Goal: Answer question/provide support: Share knowledge or assist other users

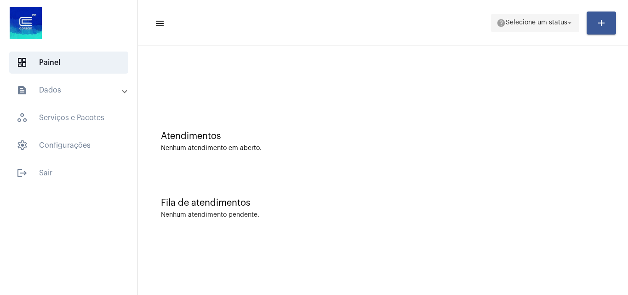
click at [521, 30] on span "help Selecione um status arrow_drop_down" at bounding box center [534, 22] width 77 height 17
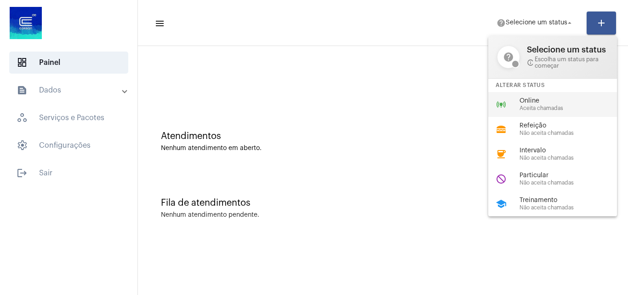
click at [519, 97] on div "online_prediction Online Aceita chamadas" at bounding box center [559, 104] width 143 height 25
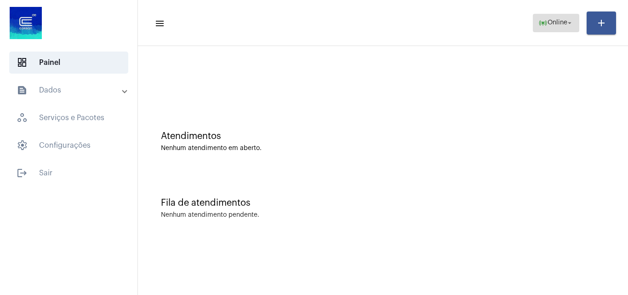
click at [560, 25] on span "Online" at bounding box center [557, 23] width 20 height 6
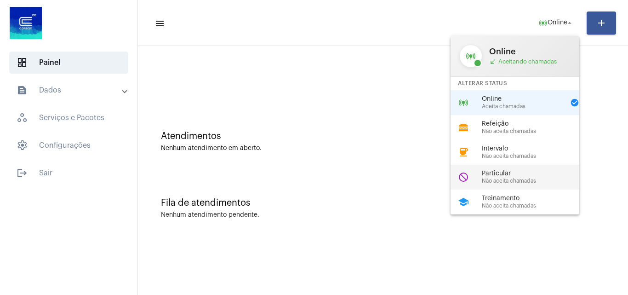
click at [509, 182] on span "Não aceita chamadas" at bounding box center [534, 181] width 105 height 6
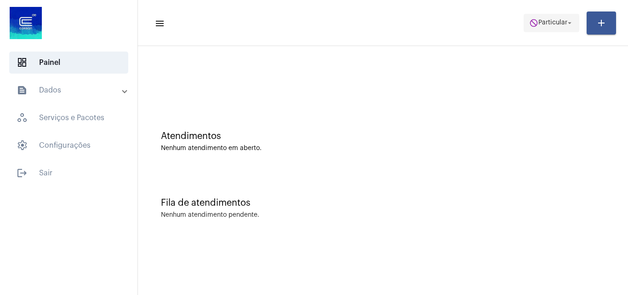
click at [553, 15] on span "do_not_disturb Particular arrow_drop_down" at bounding box center [551, 22] width 45 height 17
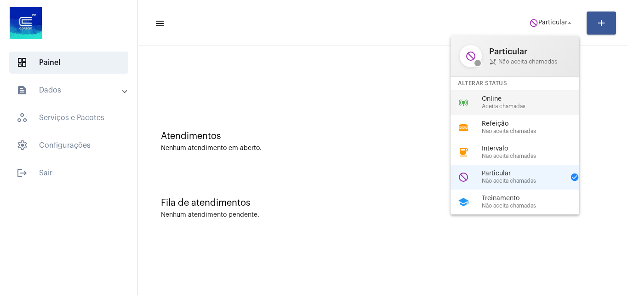
click at [510, 105] on span "Aceita chamadas" at bounding box center [534, 106] width 105 height 6
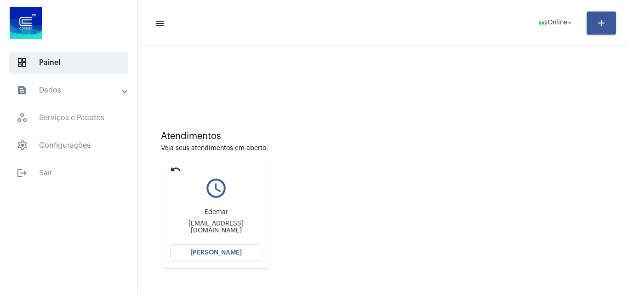
click at [368, 143] on div "Atendimentos Veja seus atendimentos em aberto." at bounding box center [383, 141] width 444 height 21
click at [226, 248] on button "[PERSON_NAME]" at bounding box center [216, 252] width 92 height 17
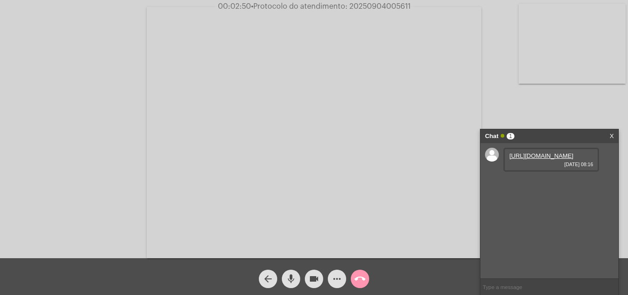
click at [557, 158] on link "https://neft-transfer-bucket.s3.amazonaws.com/temp-712ea31d-ae96-dc1e-1c26-b507…" at bounding box center [541, 155] width 64 height 7
click at [566, 67] on video at bounding box center [572, 44] width 107 height 80
click at [86, 127] on video at bounding box center [115, 131] width 107 height 80
click at [385, 5] on span "• Protocolo do atendimento: 20250904005611" at bounding box center [331, 6] width 160 height 7
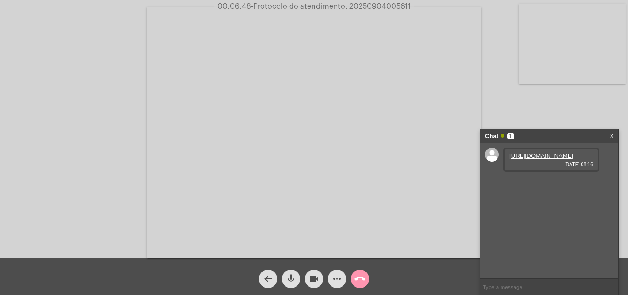
copy span "20250904005611"
click at [503, 286] on input "text" at bounding box center [549, 287] width 138 height 16
paste input "20250904005611"
type input "20250904005611"
click at [274, 120] on video at bounding box center [314, 132] width 335 height 251
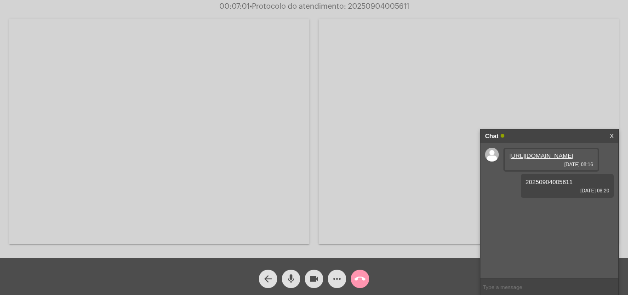
click at [219, 129] on video at bounding box center [159, 131] width 300 height 225
click at [365, 284] on button "call_end" at bounding box center [360, 278] width 18 height 18
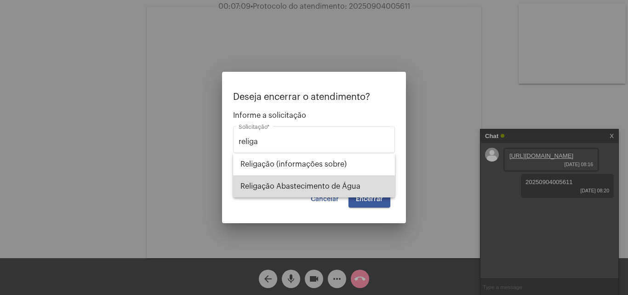
click at [330, 188] on span "Religação Abastecimento de Água" at bounding box center [313, 186] width 147 height 22
type input "Religação Abastecimento de Água"
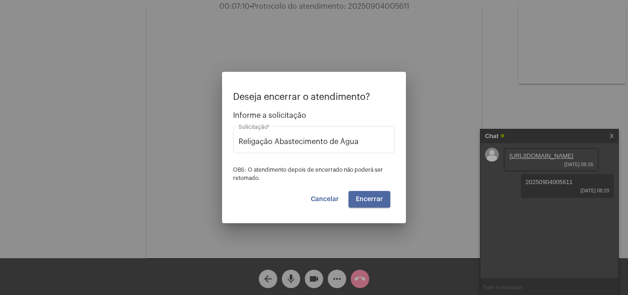
click at [377, 202] on button "Encerrar" at bounding box center [369, 199] width 42 height 17
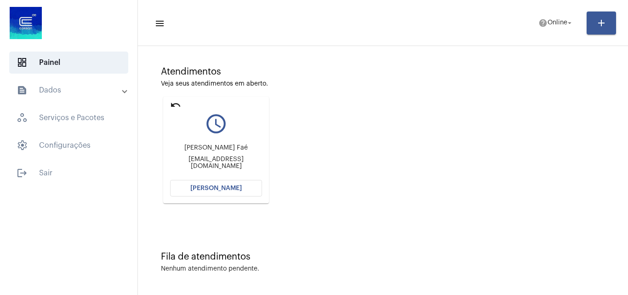
scroll to position [65, 0]
click at [245, 183] on button "[PERSON_NAME]" at bounding box center [216, 187] width 92 height 17
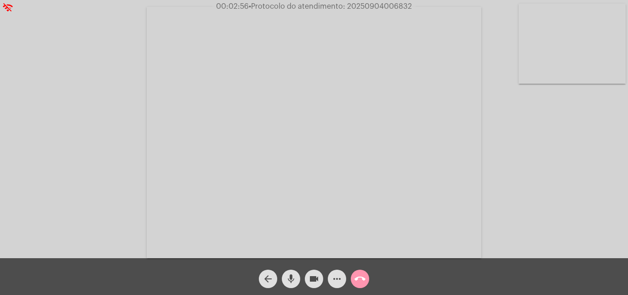
click at [579, 28] on video at bounding box center [572, 44] width 107 height 80
click at [122, 138] on video at bounding box center [115, 131] width 107 height 80
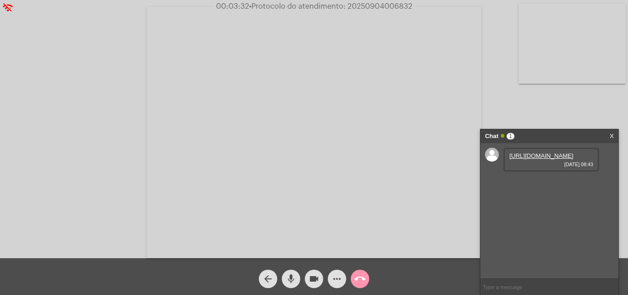
click at [568, 155] on div "https://neft-transfer-bucket.s3.amazonaws.com/temp-7955eafc-9189-d3b6-92d7-ac6e…" at bounding box center [551, 160] width 96 height 24
click at [562, 159] on link "https://neft-transfer-bucket.s3.amazonaws.com/temp-7955eafc-9189-d3b6-92d7-ac6e…" at bounding box center [541, 155] width 64 height 7
click at [556, 185] on link "https://neft-transfer-bucket.s3.amazonaws.com/temp-23c80496-2cd1-0625-be7e-050d…" at bounding box center [541, 181] width 64 height 7
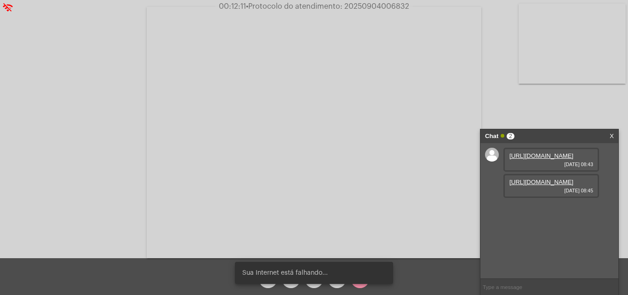
click at [292, 286] on div "Sua Internet está falhando..." at bounding box center [314, 273] width 180 height 44
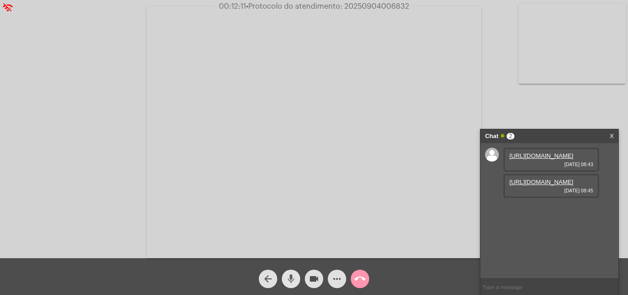
click at [292, 282] on mat-icon "mic" at bounding box center [290, 278] width 11 height 11
click at [315, 279] on mat-icon "videocam" at bounding box center [313, 278] width 11 height 11
click at [295, 282] on mat-icon "mic_off" at bounding box center [290, 278] width 11 height 11
click at [307, 282] on button "videocam_off" at bounding box center [314, 278] width 18 height 18
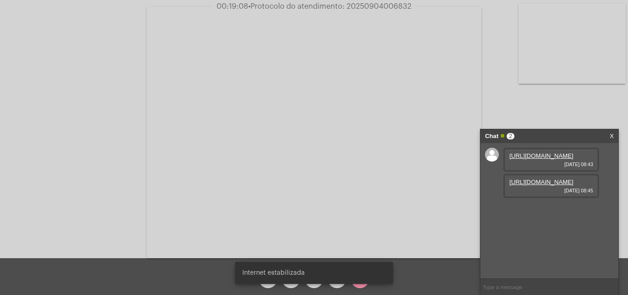
click at [341, 285] on div "Internet estabilizada" at bounding box center [314, 273] width 180 height 44
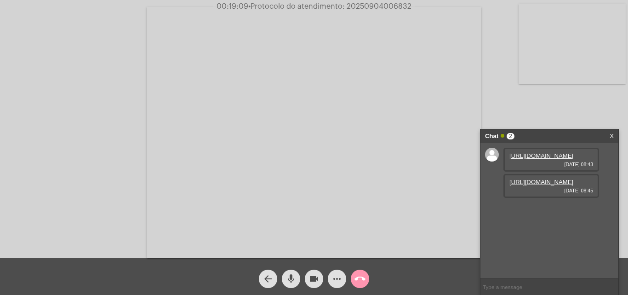
click at [338, 277] on mat-icon "more_horiz" at bounding box center [336, 278] width 11 height 11
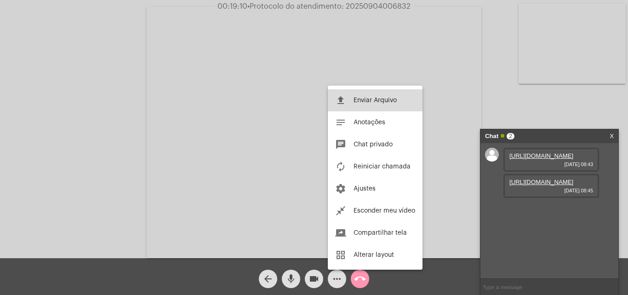
click at [382, 102] on span "Enviar Arquivo" at bounding box center [374, 100] width 43 height 6
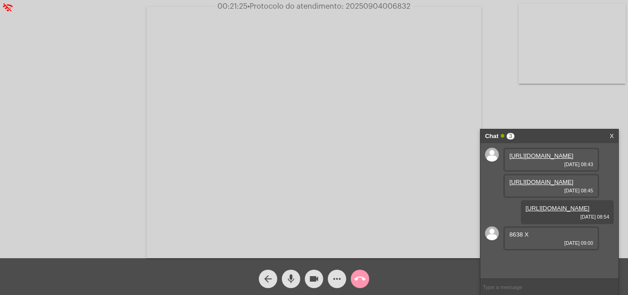
scroll to position [34, 0]
drag, startPoint x: 524, startPoint y: 262, endPoint x: 504, endPoint y: 262, distance: 20.2
click at [504, 250] on div "8638 X 04/09/2025 09:00" at bounding box center [551, 238] width 96 height 24
copy span "8638"
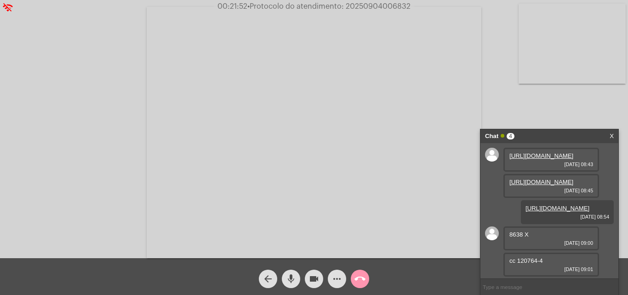
drag, startPoint x: 544, startPoint y: 263, endPoint x: 517, endPoint y: 263, distance: 26.7
click at [517, 263] on div "cc 120764-4 04/09/2025 09:01" at bounding box center [551, 264] width 96 height 24
copy span "120764-4"
click at [382, 6] on span "• Protocolo do atendimento: 20250904006832" at bounding box center [329, 6] width 163 height 7
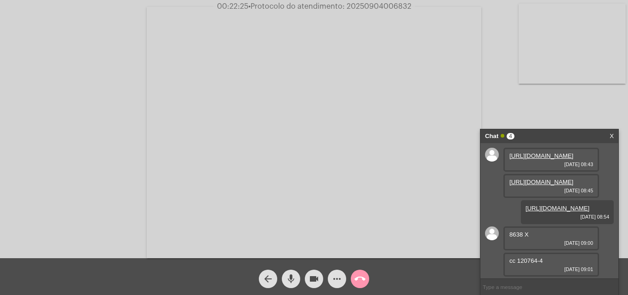
copy span "20250904006832"
click at [547, 288] on input "text" at bounding box center [549, 287] width 138 height 16
paste input "20250904006832"
type input "20250904006832"
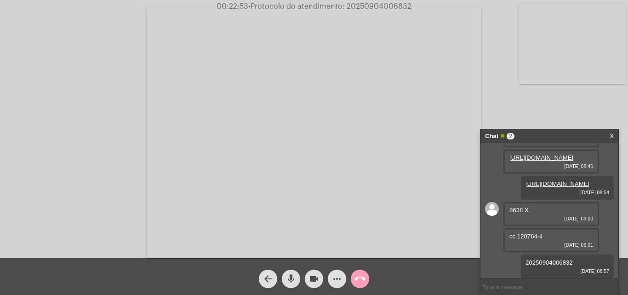
click at [359, 286] on span "call_end" at bounding box center [359, 278] width 11 height 18
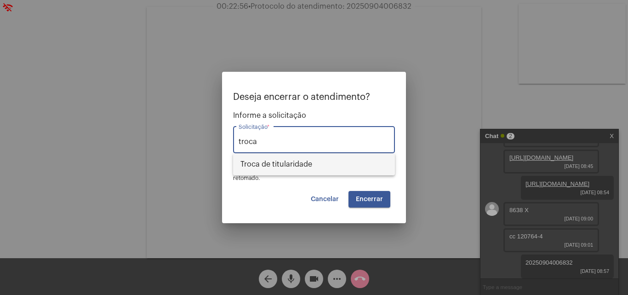
click at [318, 159] on span "Troca de titularidade" at bounding box center [313, 164] width 147 height 22
type input "Troca de titularidade"
click at [370, 198] on span "Encerrar" at bounding box center [369, 199] width 27 height 6
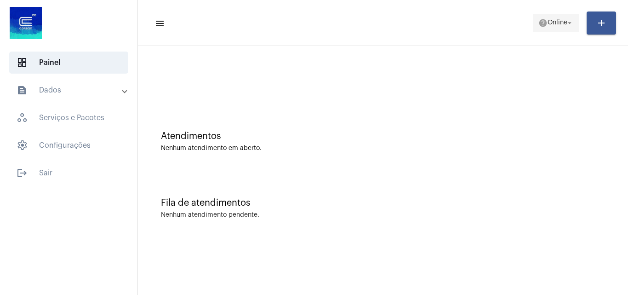
click at [558, 21] on span "Online" at bounding box center [557, 23] width 20 height 6
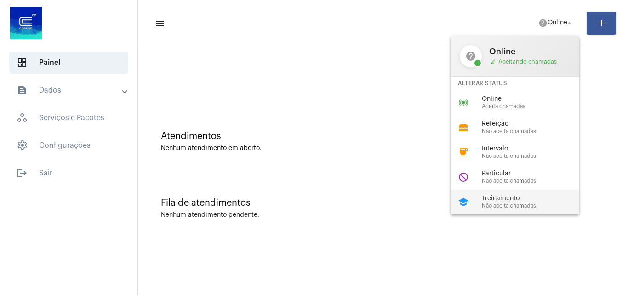
click at [518, 200] on span "Treinamento" at bounding box center [534, 198] width 105 height 7
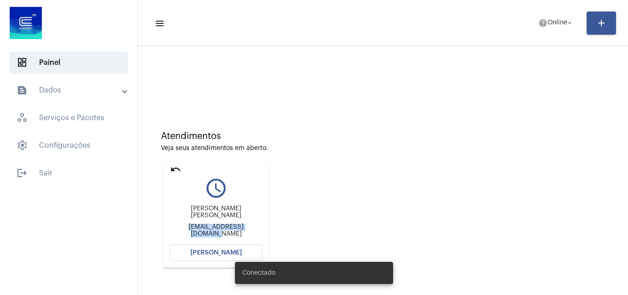
drag, startPoint x: 177, startPoint y: 225, endPoint x: 263, endPoint y: 229, distance: 86.5
click at [263, 229] on mat-card "undo query_builder [PERSON_NAME] [PERSON_NAME] [EMAIL_ADDRESS][DOMAIN_NAME] [PE…" at bounding box center [216, 214] width 106 height 107
